Goal: Use online tool/utility

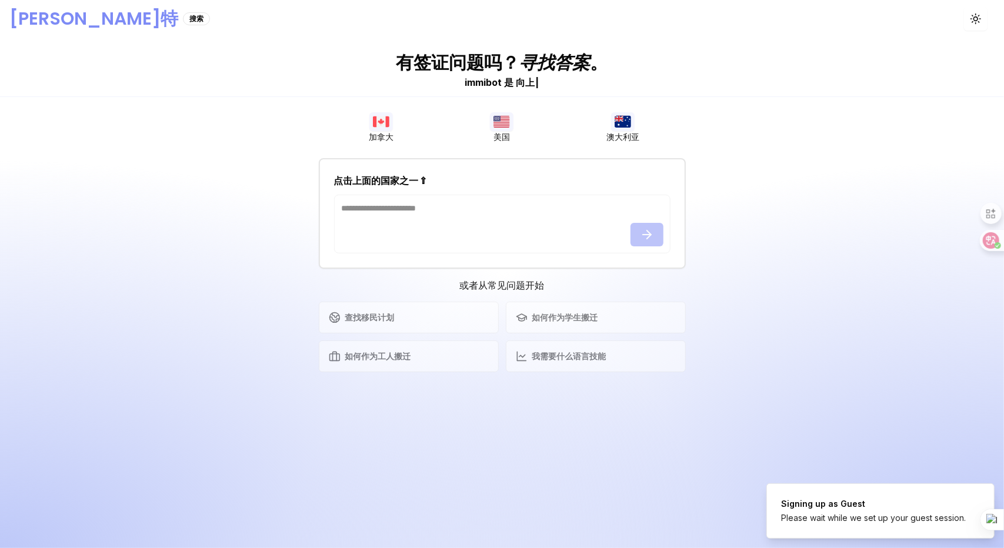
click at [502, 128] on img "button" at bounding box center [502, 121] width 24 height 19
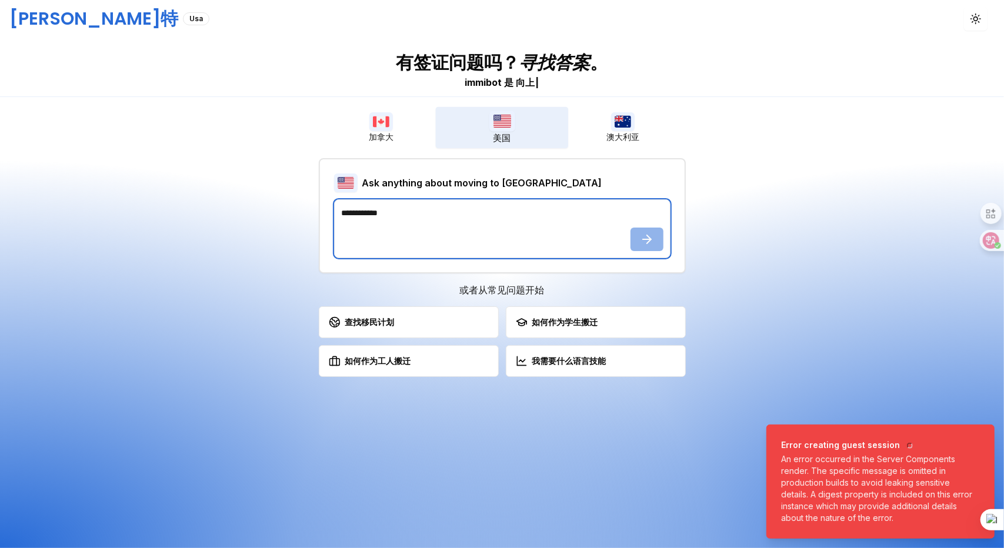
click at [460, 218] on textarea at bounding box center [502, 228] width 336 height 59
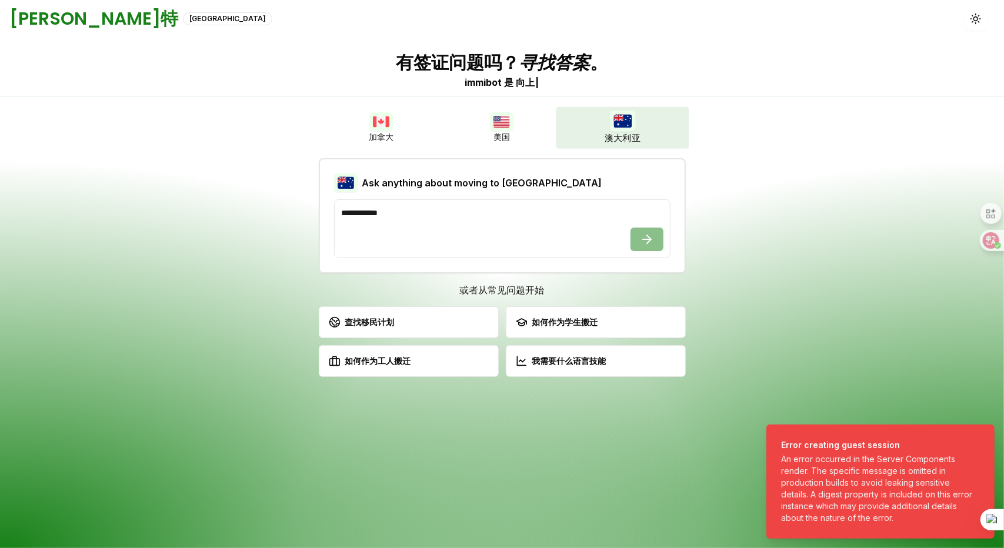
click at [626, 124] on img "button" at bounding box center [623, 121] width 26 height 21
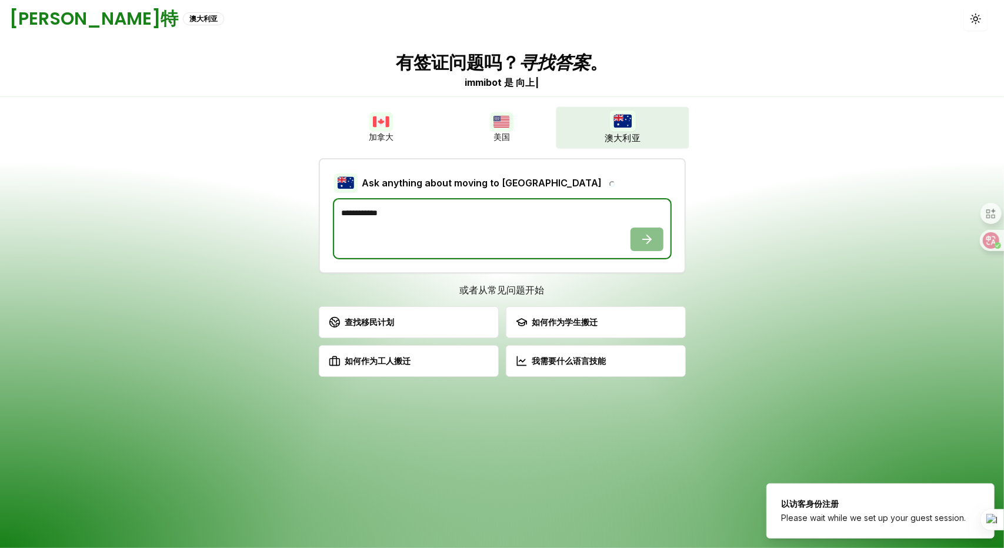
click at [479, 216] on textarea at bounding box center [502, 228] width 336 height 59
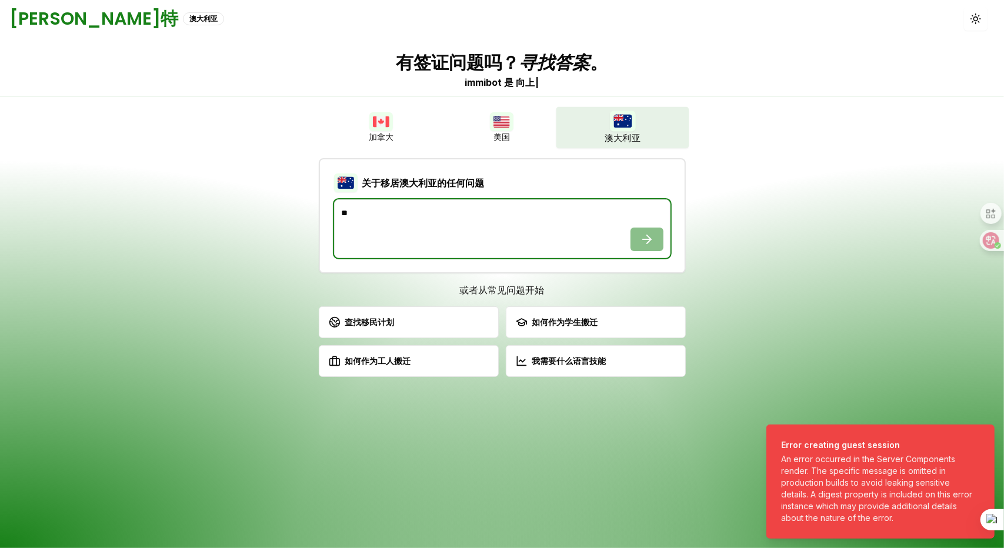
type textarea "*"
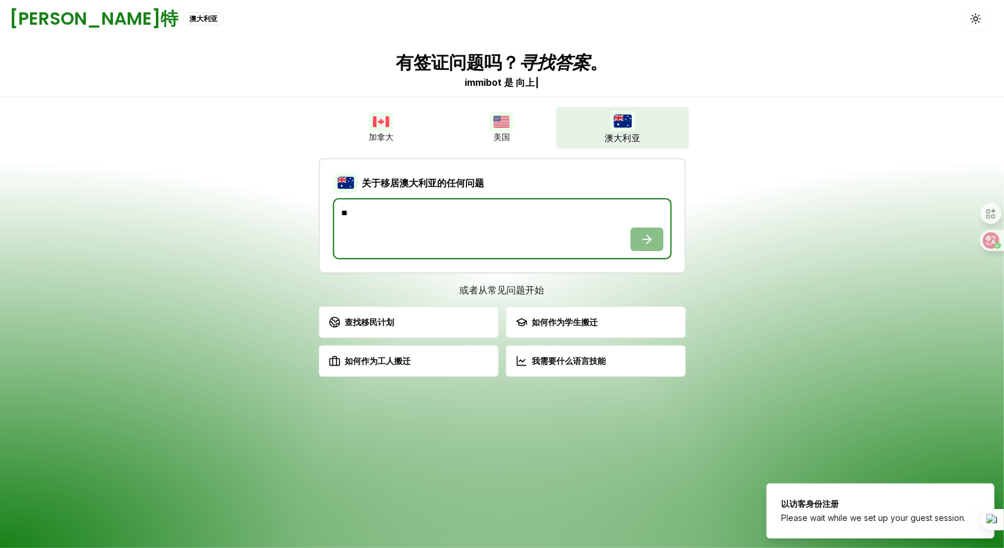
type textarea "*"
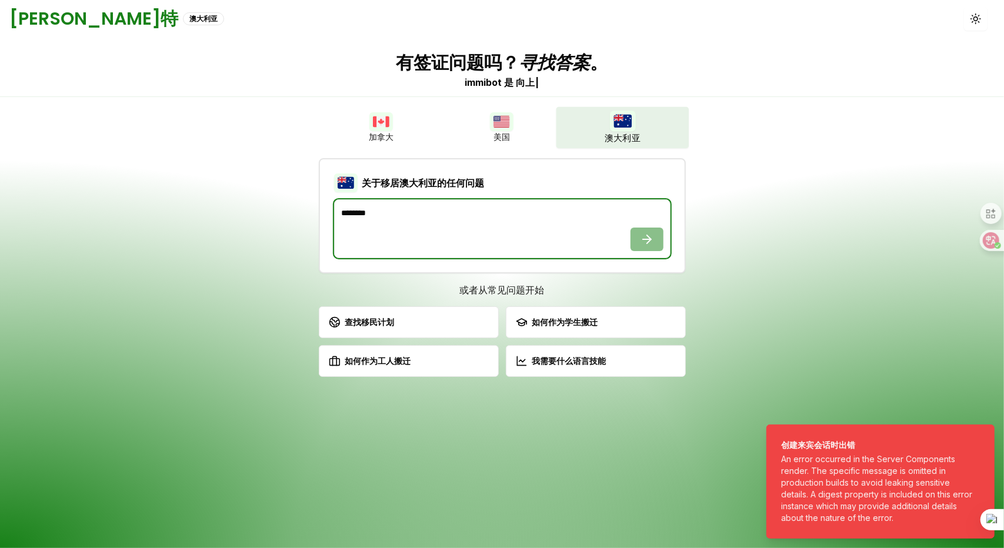
type textarea "******"
